Goal: Task Accomplishment & Management: Complete application form

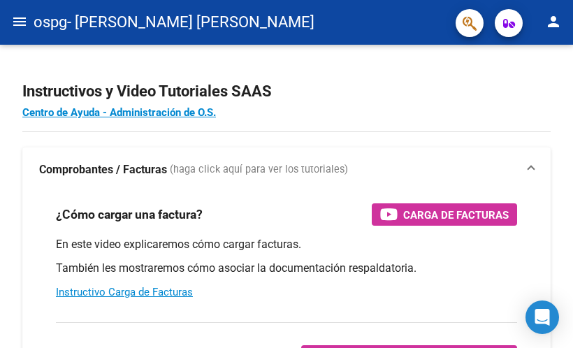
click at [20, 22] on mat-icon "menu" at bounding box center [19, 21] width 17 height 17
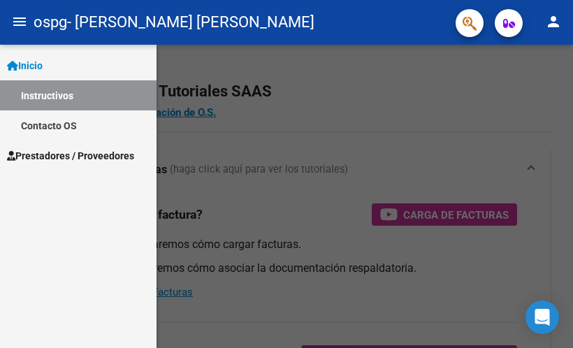
click at [79, 149] on span "Prestadores / Proveedores" at bounding box center [70, 155] width 127 height 15
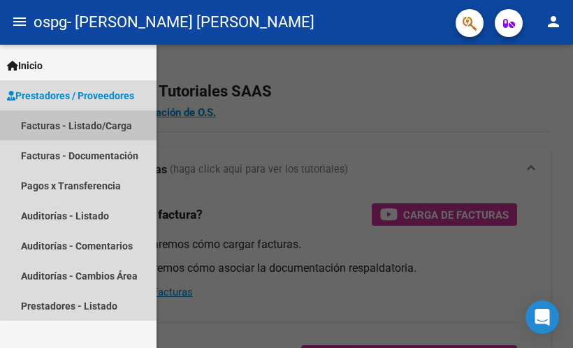
click at [95, 127] on link "Facturas - Listado/Carga" at bounding box center [78, 125] width 157 height 30
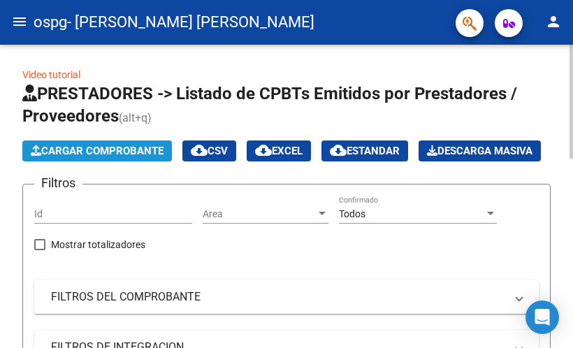
click at [77, 150] on span "Cargar Comprobante" at bounding box center [97, 151] width 133 height 13
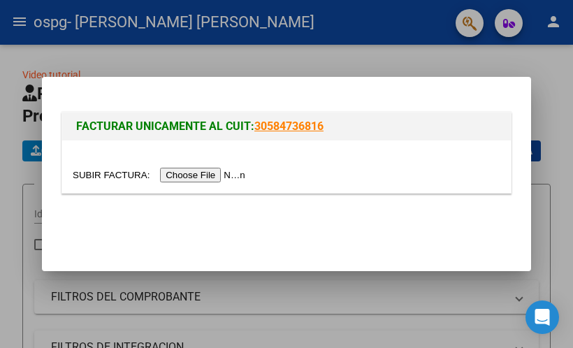
click at [182, 178] on input "file" at bounding box center [161, 175] width 177 height 15
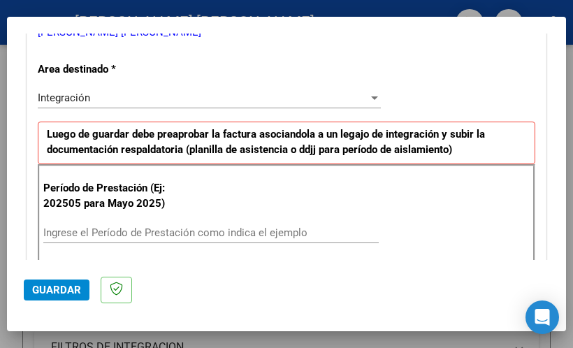
scroll to position [372, 0]
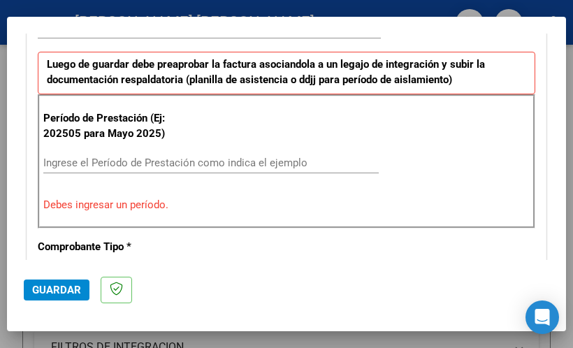
click at [238, 163] on input "Ingrese el Período de Prestación como indica el ejemplo" at bounding box center [211, 163] width 336 height 13
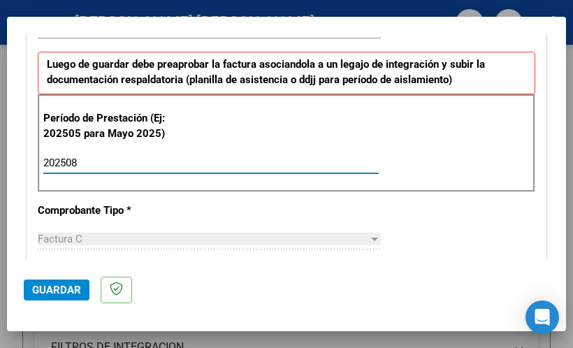
type input "202508"
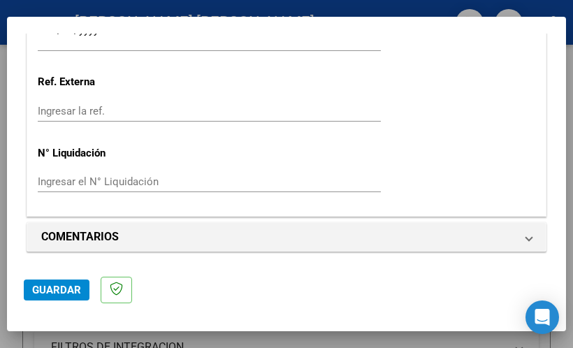
scroll to position [1045, 0]
click at [72, 289] on span "Guardar" at bounding box center [56, 290] width 49 height 13
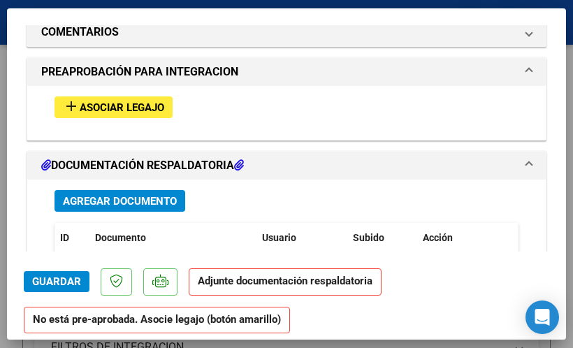
scroll to position [1189, 0]
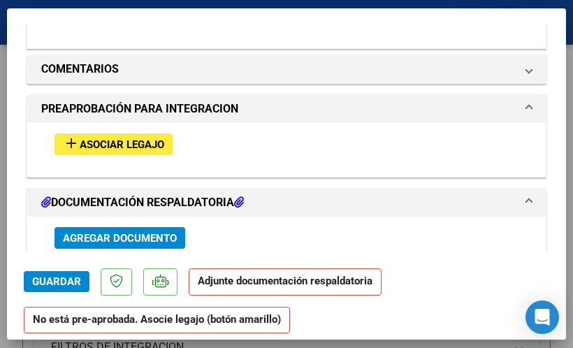
click at [113, 138] on span "Asociar Legajo" at bounding box center [122, 144] width 85 height 13
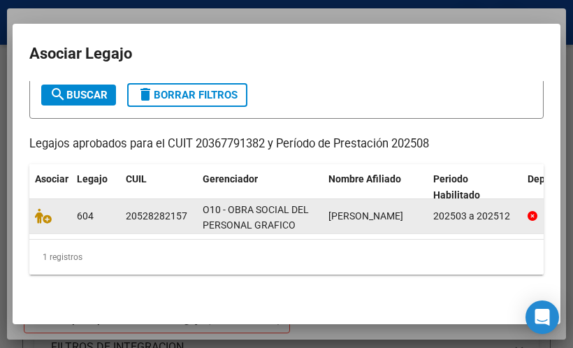
scroll to position [106, 0]
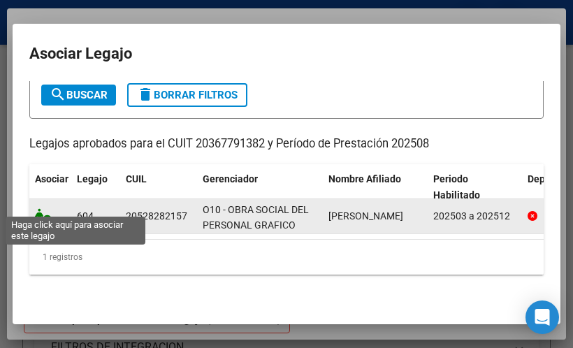
click at [39, 208] on icon at bounding box center [43, 215] width 17 height 15
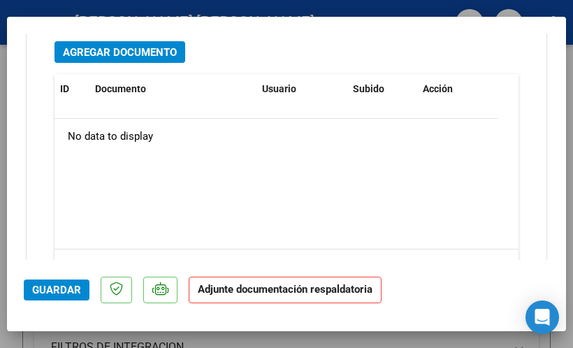
scroll to position [1479, 0]
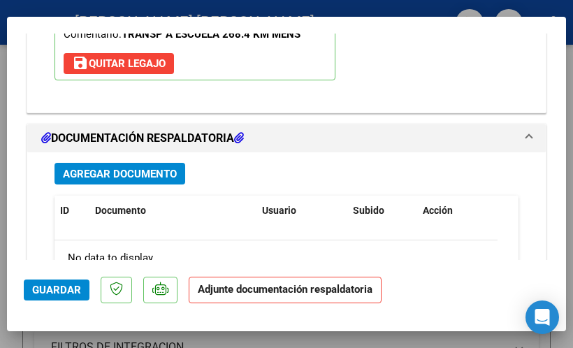
click at [287, 294] on strong "Adjunte documentación respaldatoria" at bounding box center [285, 289] width 175 height 13
click at [243, 135] on icon at bounding box center [239, 137] width 10 height 11
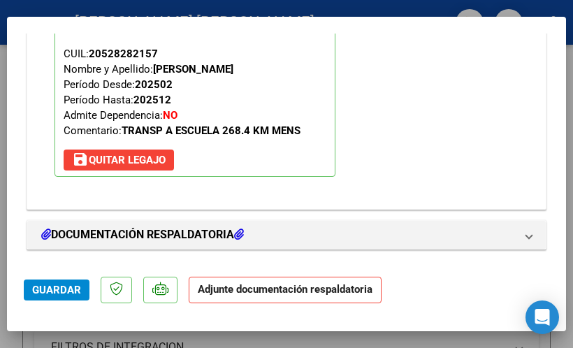
scroll to position [1380, 0]
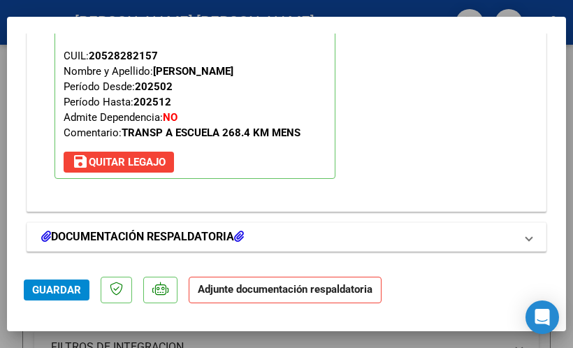
click at [472, 229] on mat-panel-title "DOCUMENTACIÓN RESPALDATORIA" at bounding box center [278, 237] width 474 height 17
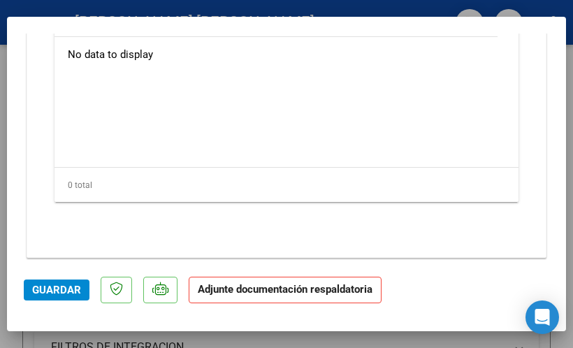
scroll to position [1689, 0]
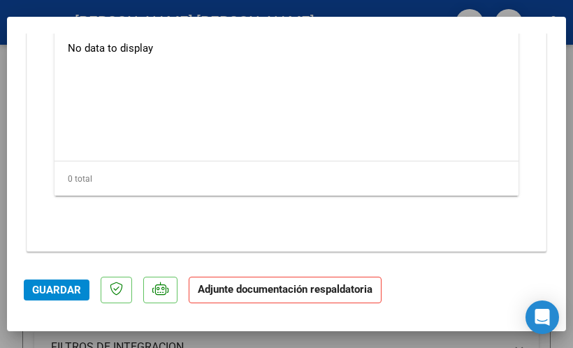
click at [213, 297] on p "Adjunte documentación respaldatoria" at bounding box center [285, 290] width 193 height 27
click at [81, 296] on button "Guardar" at bounding box center [57, 290] width 66 height 21
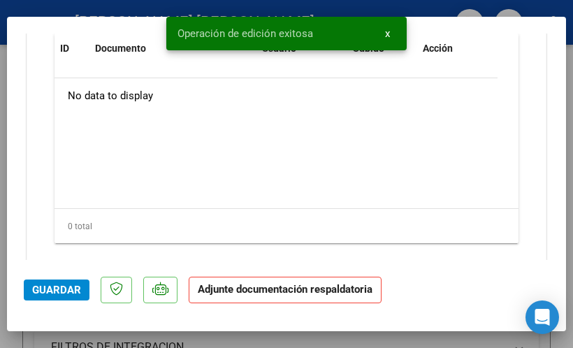
scroll to position [1409, 0]
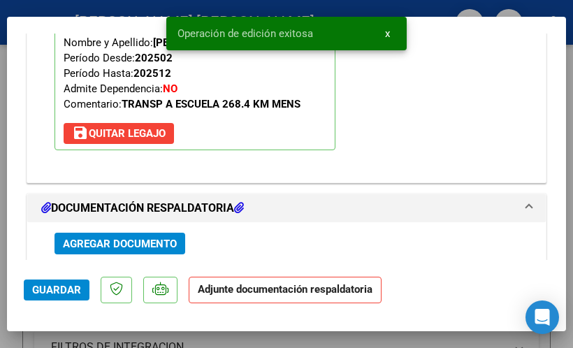
click at [117, 238] on span "Agregar Documento" at bounding box center [120, 244] width 114 height 13
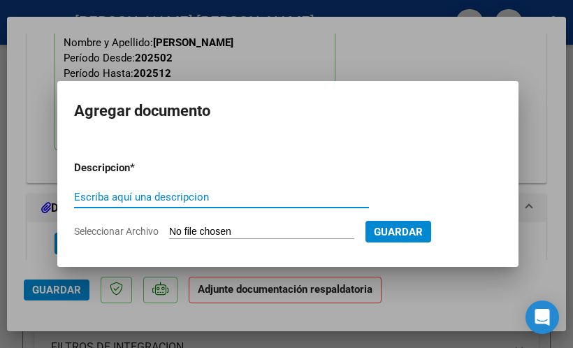
click at [346, 202] on input "Escriba aquí una descripcion" at bounding box center [221, 197] width 295 height 13
click at [148, 203] on div "asistencia Escriba aquí una descripcion" at bounding box center [221, 197] width 295 height 21
type input "asistencia diaria"
click at [313, 234] on input "Seleccionar Archivo" at bounding box center [261, 232] width 185 height 13
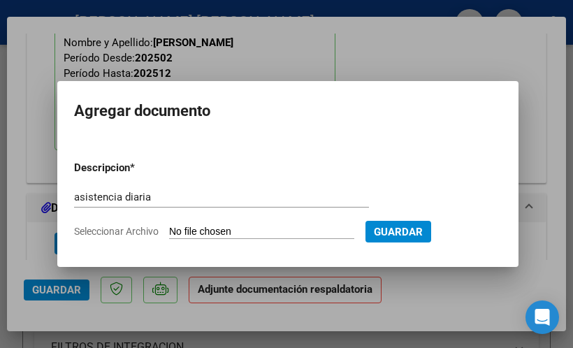
type input "C:\fakepath\[PERSON_NAME] planilla agosto 2025081.pdf"
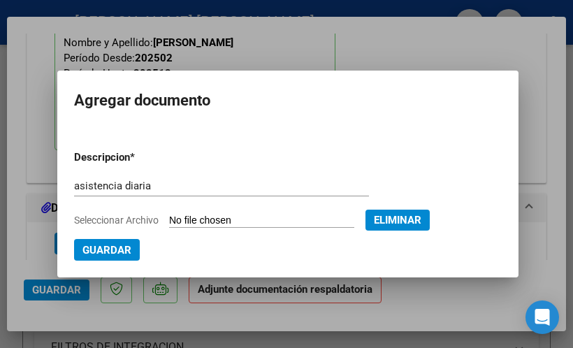
drag, startPoint x: 131, startPoint y: 252, endPoint x: 123, endPoint y: 252, distance: 8.4
click at [131, 252] on button "Guardar" at bounding box center [107, 250] width 66 height 22
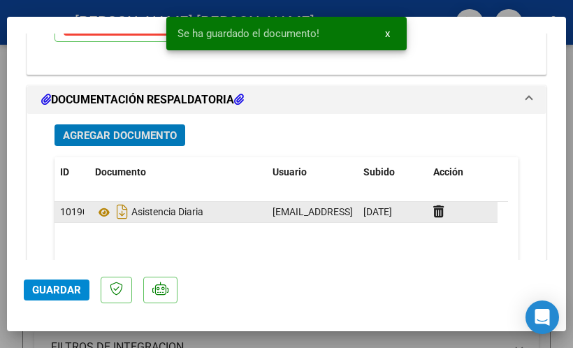
scroll to position [1479, 0]
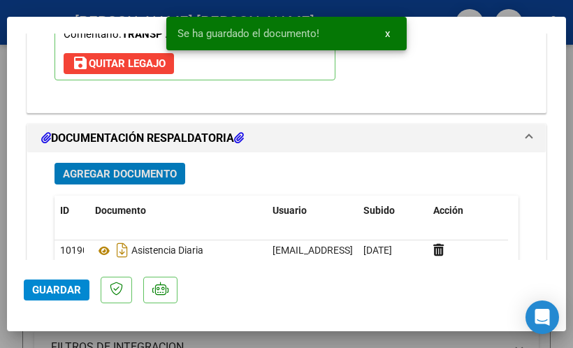
click at [162, 171] on span "Agregar Documento" at bounding box center [120, 174] width 114 height 13
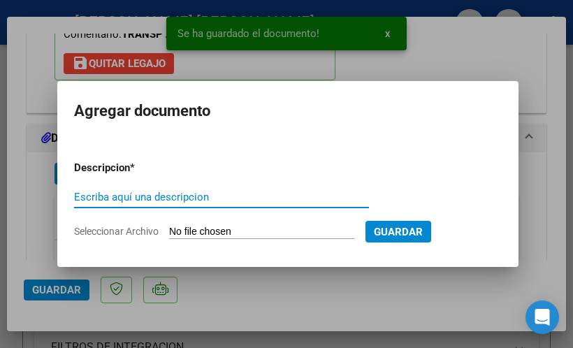
click at [184, 196] on input "Escriba aquí una descripcion" at bounding box center [221, 197] width 295 height 13
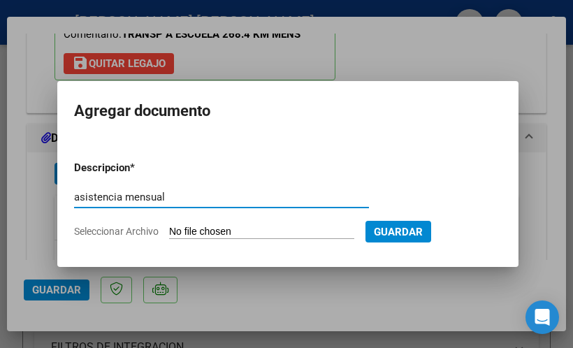
type input "asistencia mensual"
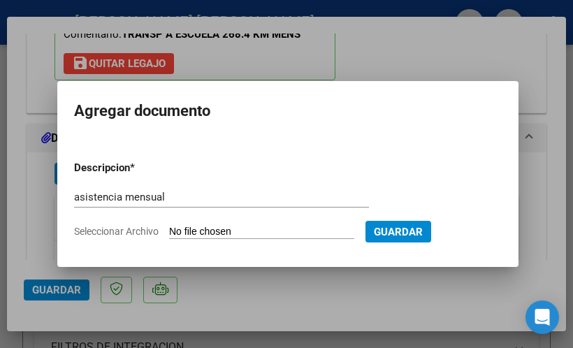
click at [238, 234] on input "Seleccionar Archivo" at bounding box center [261, 232] width 185 height 13
type input "C:\fakepath\[PERSON_NAME] 2025082.pdf"
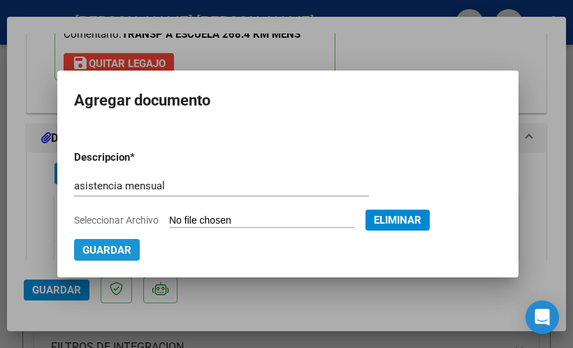
click at [106, 241] on button "Guardar" at bounding box center [107, 250] width 66 height 22
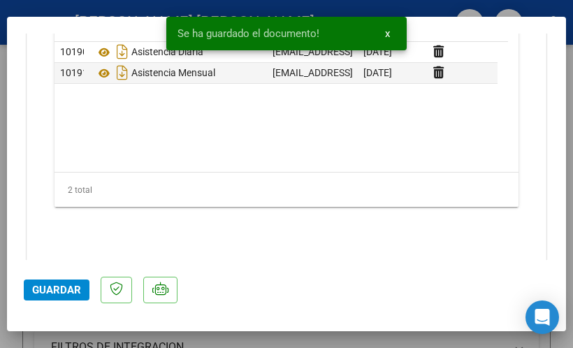
scroll to position [1689, 0]
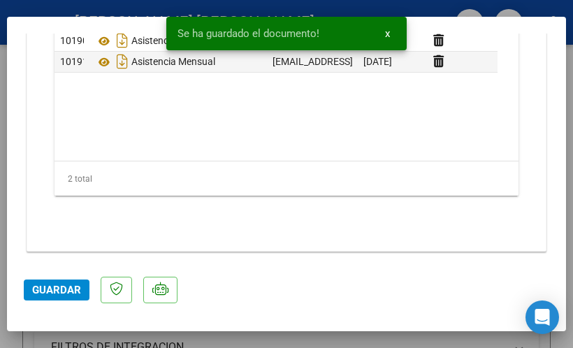
click at [53, 286] on span "Guardar" at bounding box center [56, 290] width 49 height 13
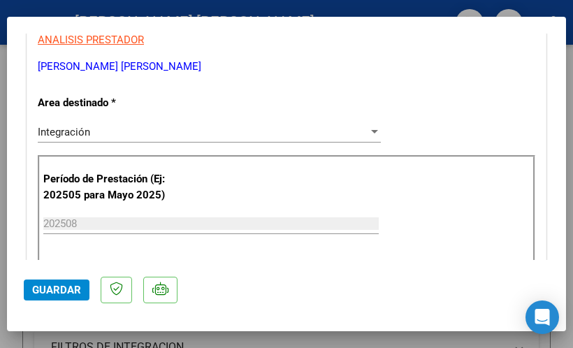
scroll to position [350, 0]
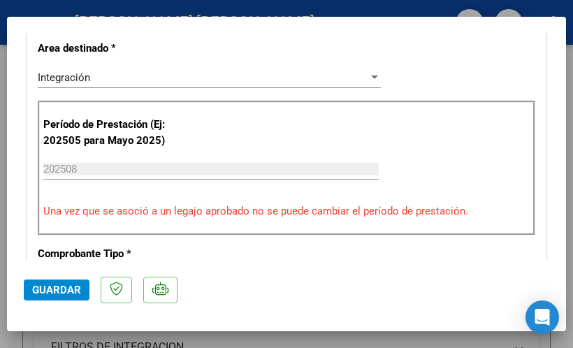
drag, startPoint x: 352, startPoint y: 209, endPoint x: 52, endPoint y: 292, distance: 310.5
click at [51, 291] on span "Guardar" at bounding box center [56, 290] width 49 height 13
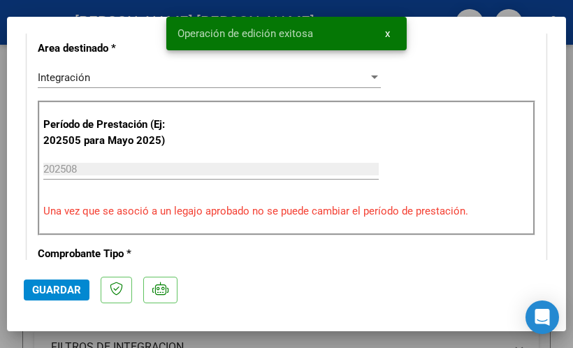
scroll to position [0, 0]
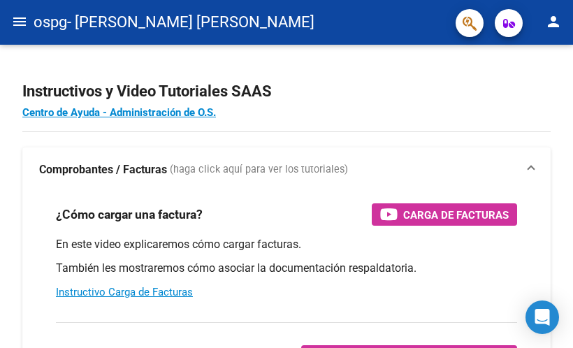
click at [25, 17] on mat-icon "menu" at bounding box center [19, 21] width 17 height 17
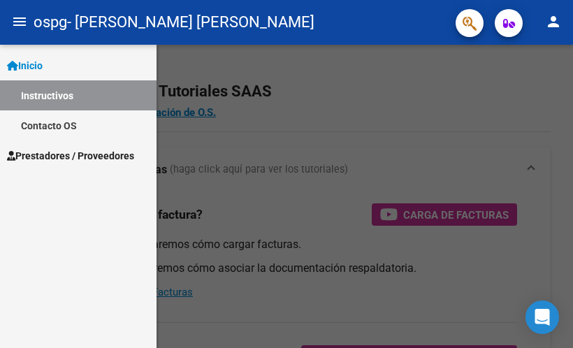
click at [64, 146] on link "Prestadores / Proveedores" at bounding box center [78, 156] width 157 height 30
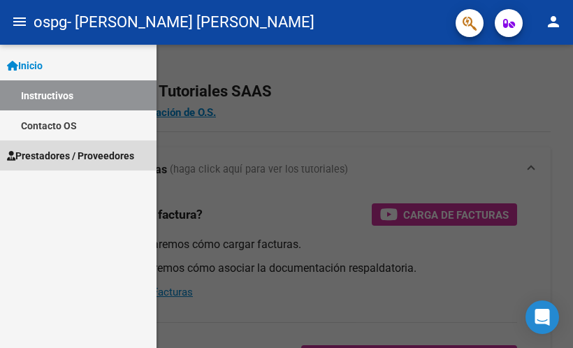
click at [60, 152] on span "Prestadores / Proveedores" at bounding box center [70, 155] width 127 height 15
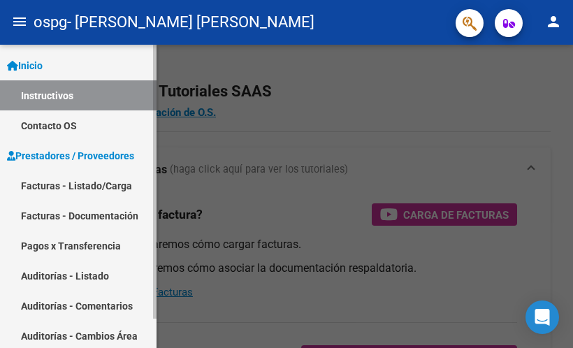
click at [91, 185] on link "Facturas - Listado/Carga" at bounding box center [78, 186] width 157 height 30
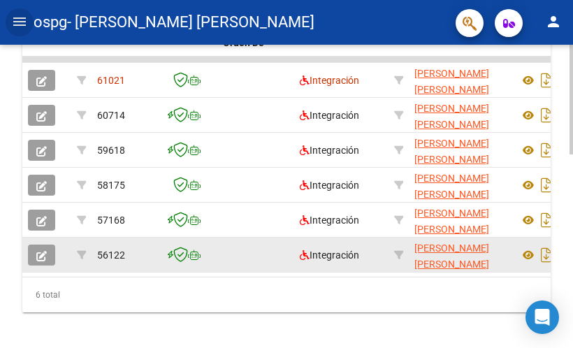
scroll to position [537, 0]
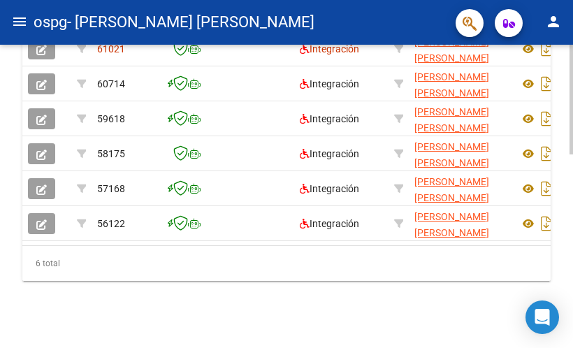
drag, startPoint x: 110, startPoint y: 233, endPoint x: 216, endPoint y: 238, distance: 105.7
click at [216, 238] on datatable-body "61021 Integración [PERSON_NAME] [PERSON_NAME] 20367791382 Factura C: 2 - 738 $ …" at bounding box center [286, 135] width 529 height 220
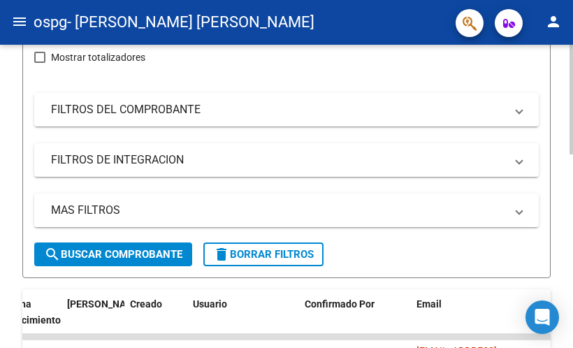
scroll to position [0, 0]
